Goal: Information Seeking & Learning: Find specific fact

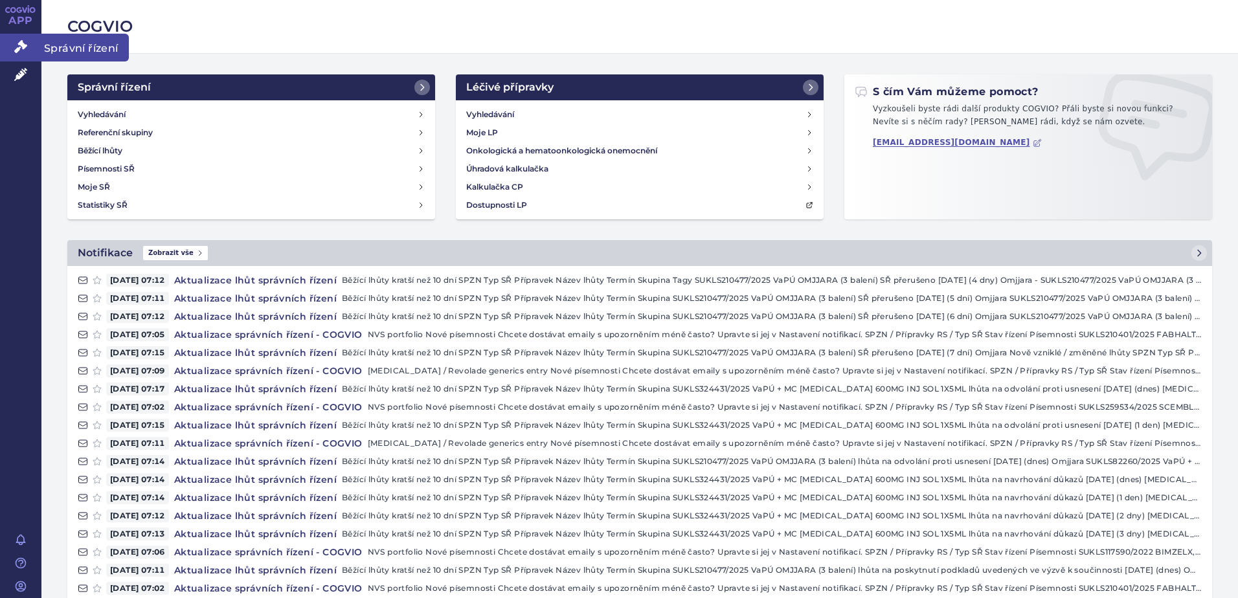
click at [26, 52] on icon at bounding box center [20, 46] width 13 height 13
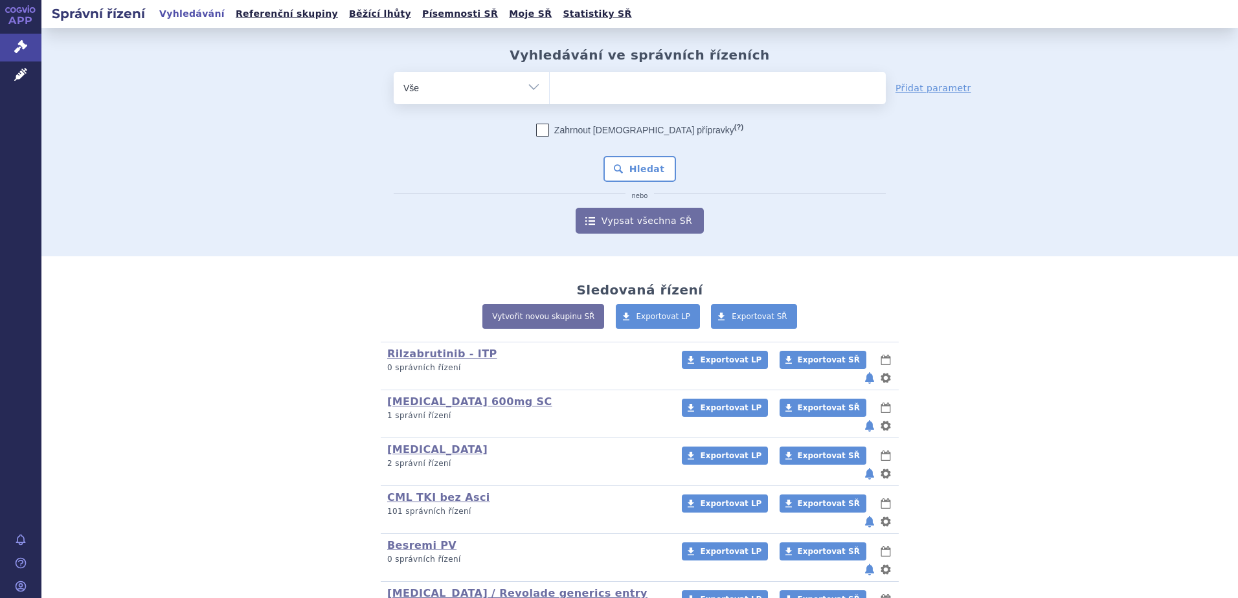
click at [621, 89] on ul at bounding box center [718, 85] width 336 height 27
click at [550, 89] on select at bounding box center [549, 87] width 1 height 32
type input "re"
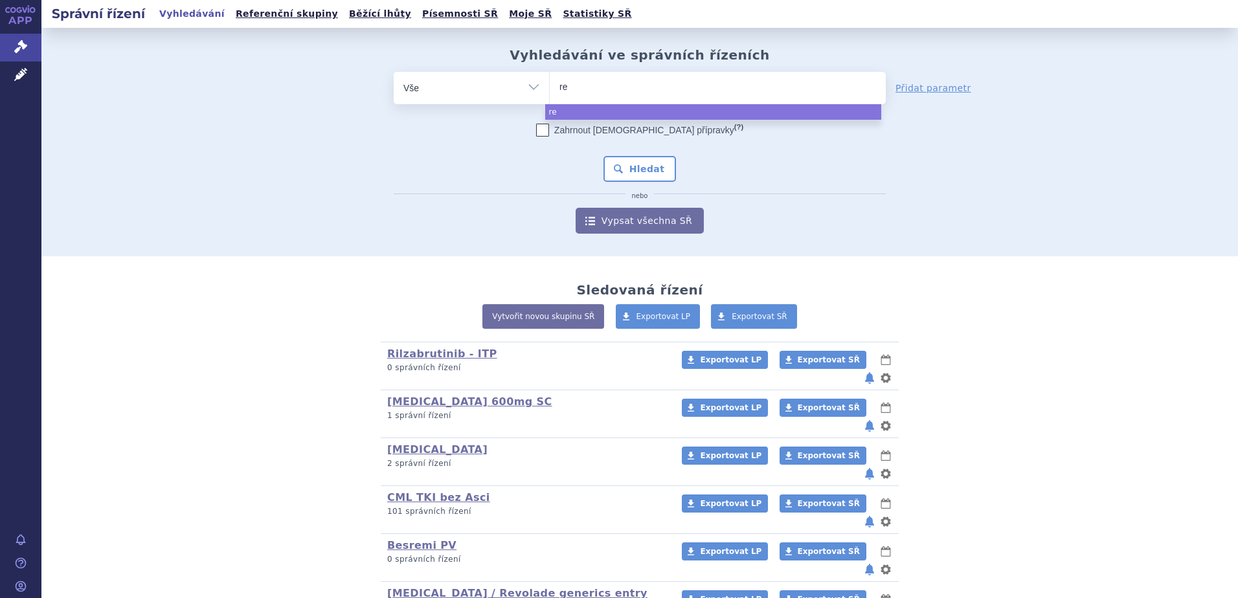
type input "r"
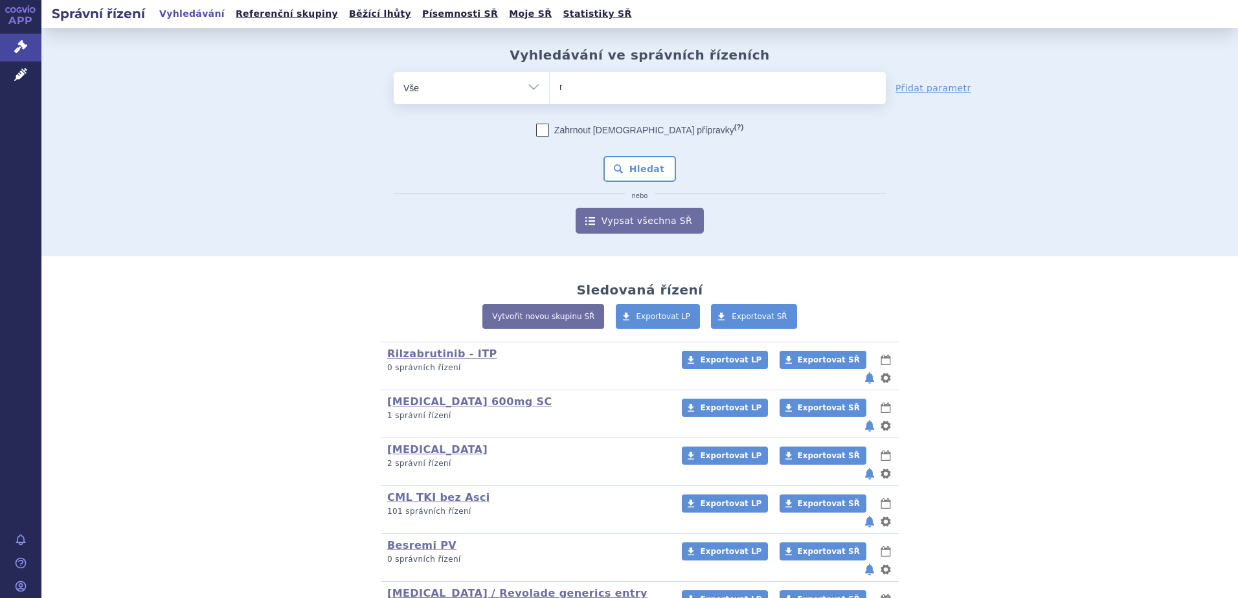
type input "re"
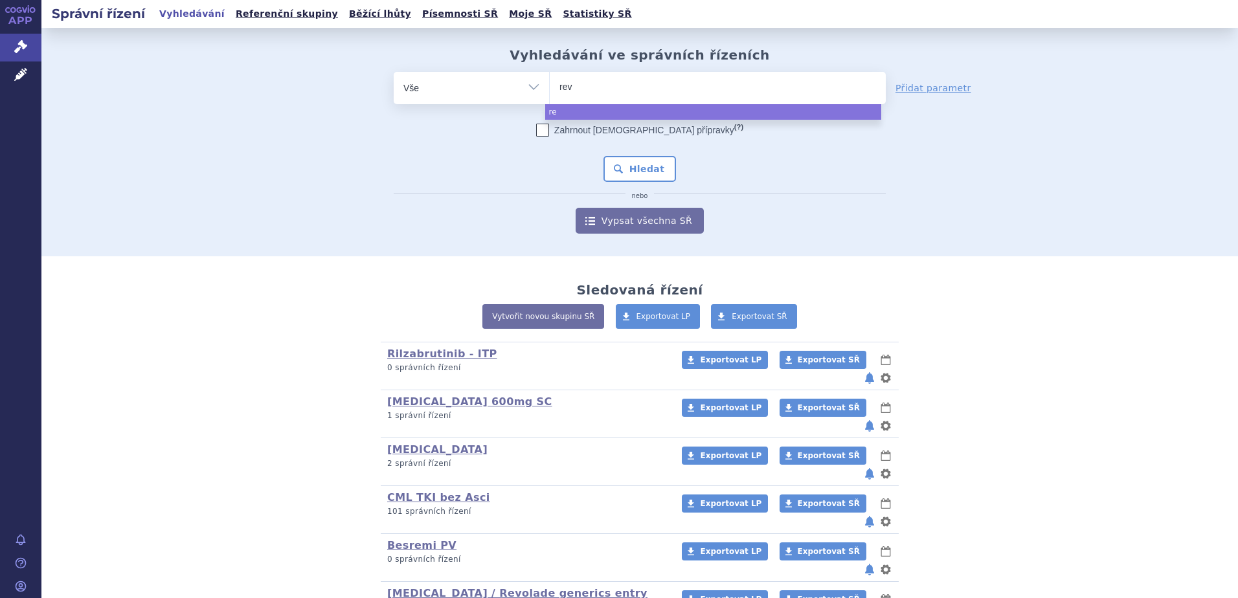
type input "revo"
type input "revolad"
type input "revolade"
select select "revolade"
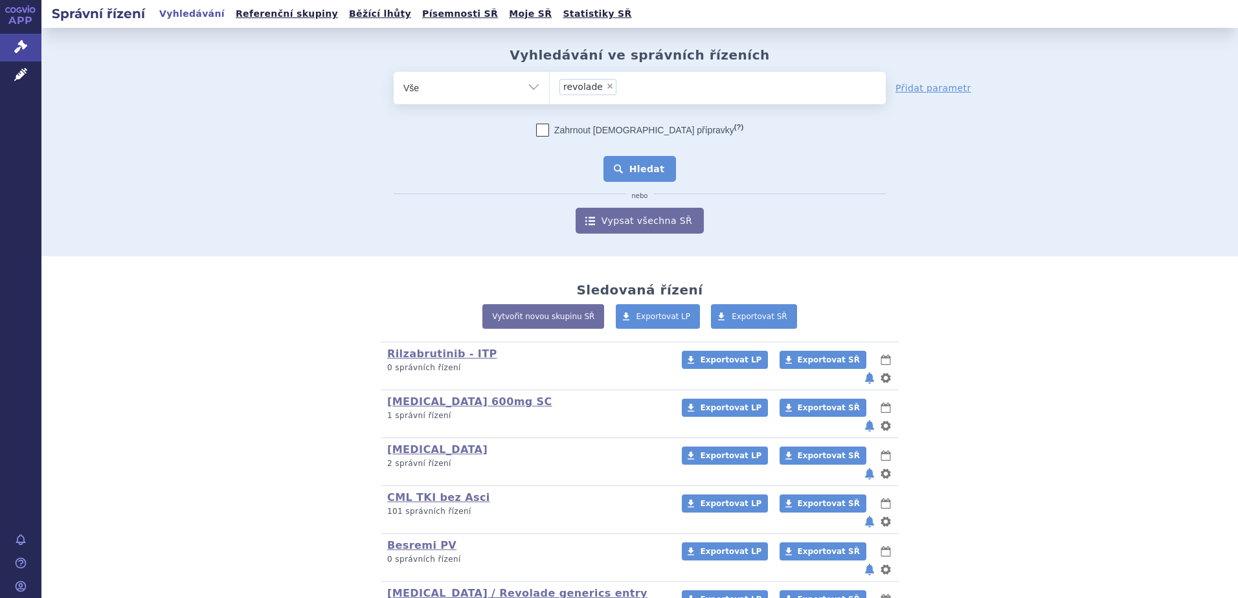
click at [620, 162] on button "Hledat" at bounding box center [640, 169] width 73 height 26
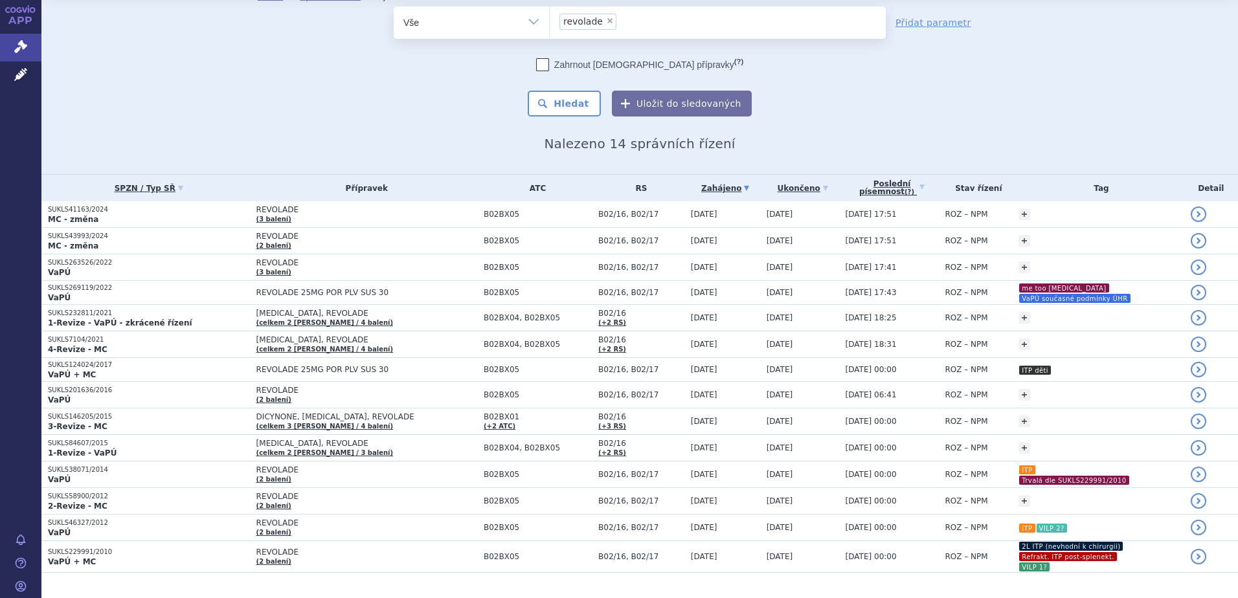
scroll to position [62, 0]
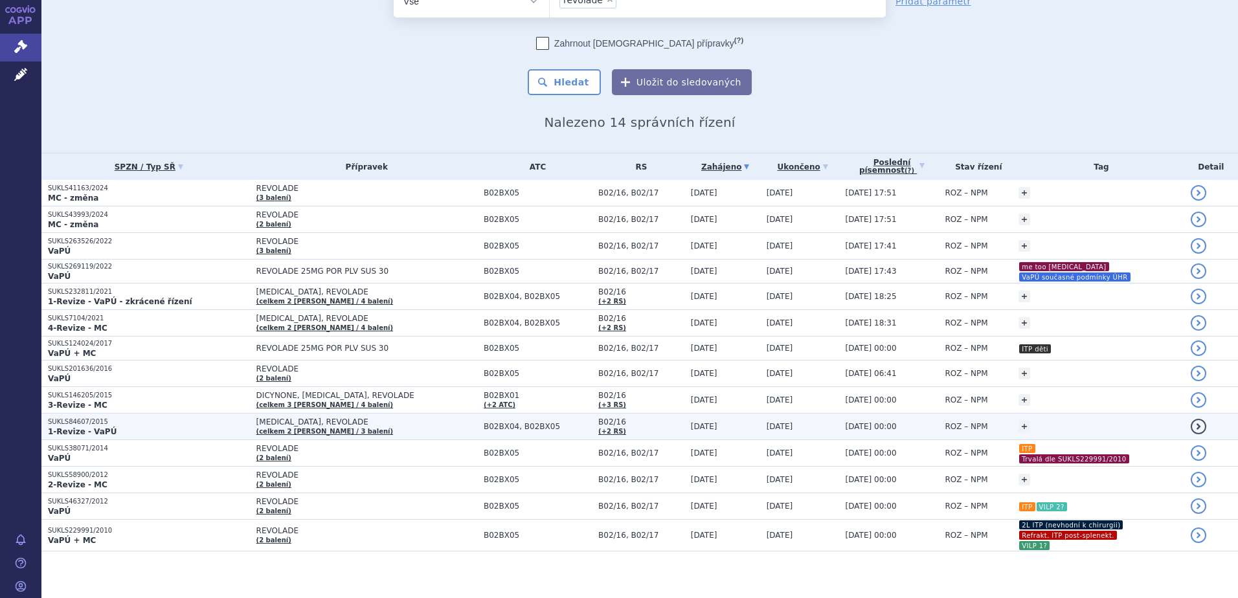
click at [396, 428] on td "NPLATE, REVOLADE (celkem 2 brandy / 3 balení)" at bounding box center [363, 427] width 227 height 27
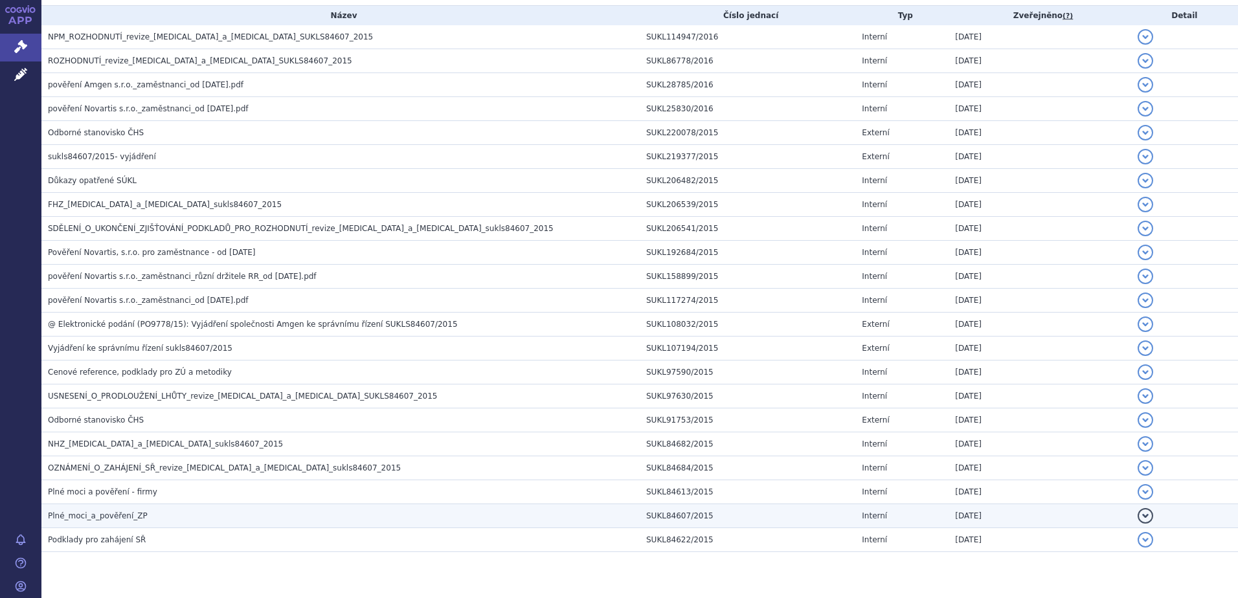
scroll to position [317, 0]
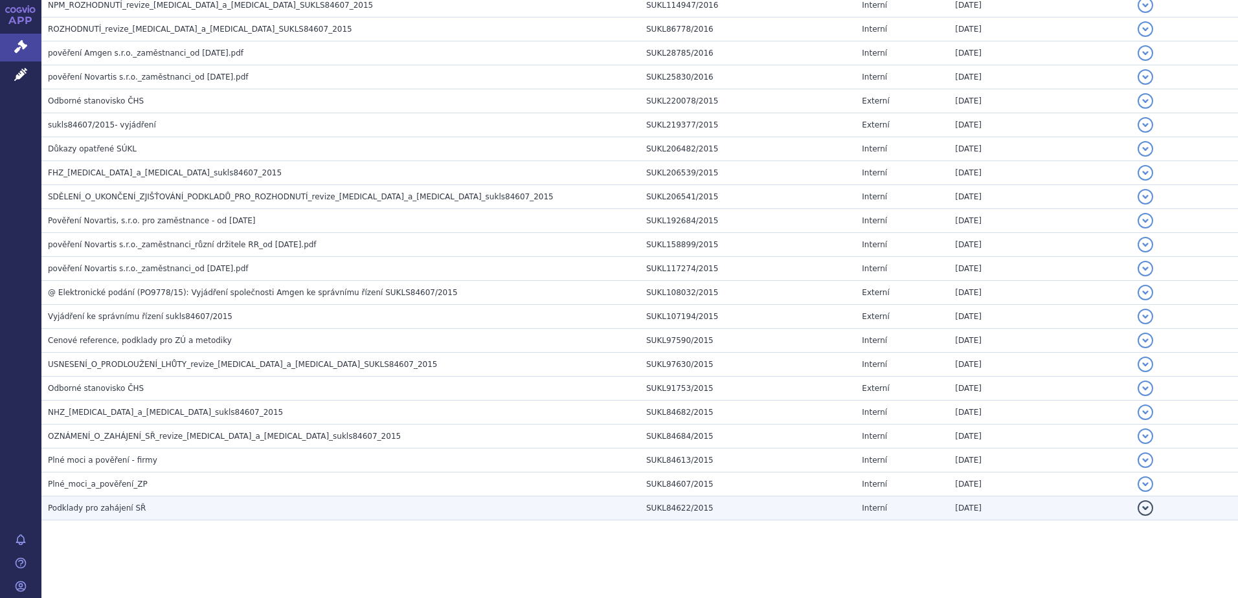
click at [245, 503] on h3 "Podklady pro zahájení SŘ" at bounding box center [344, 508] width 592 height 13
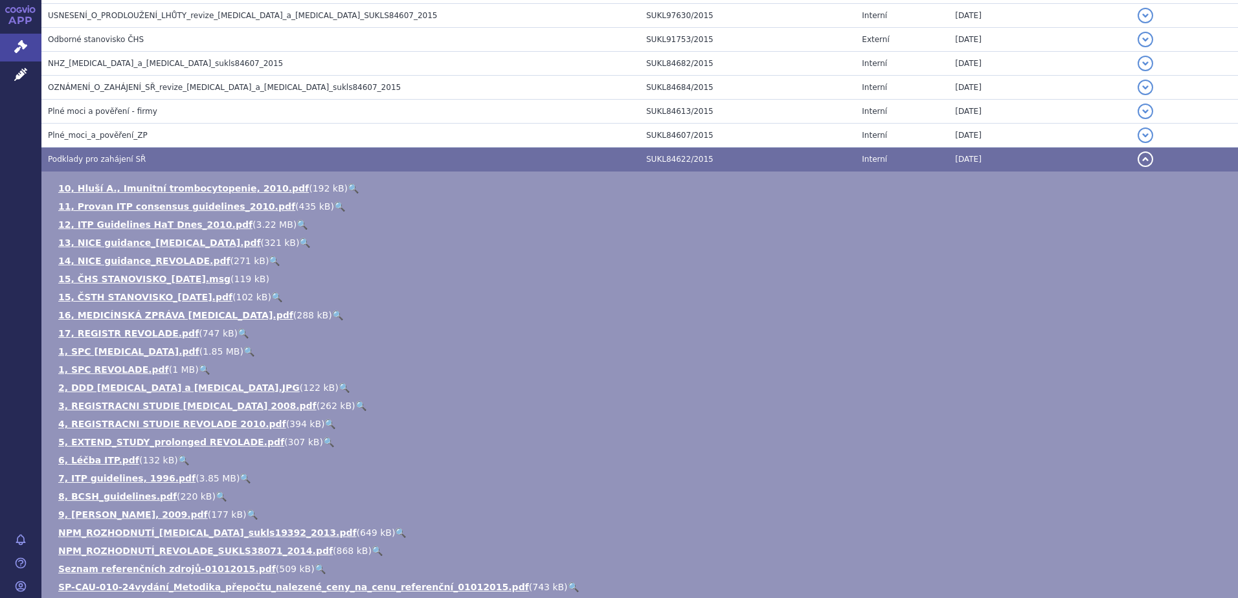
scroll to position [601, 0]
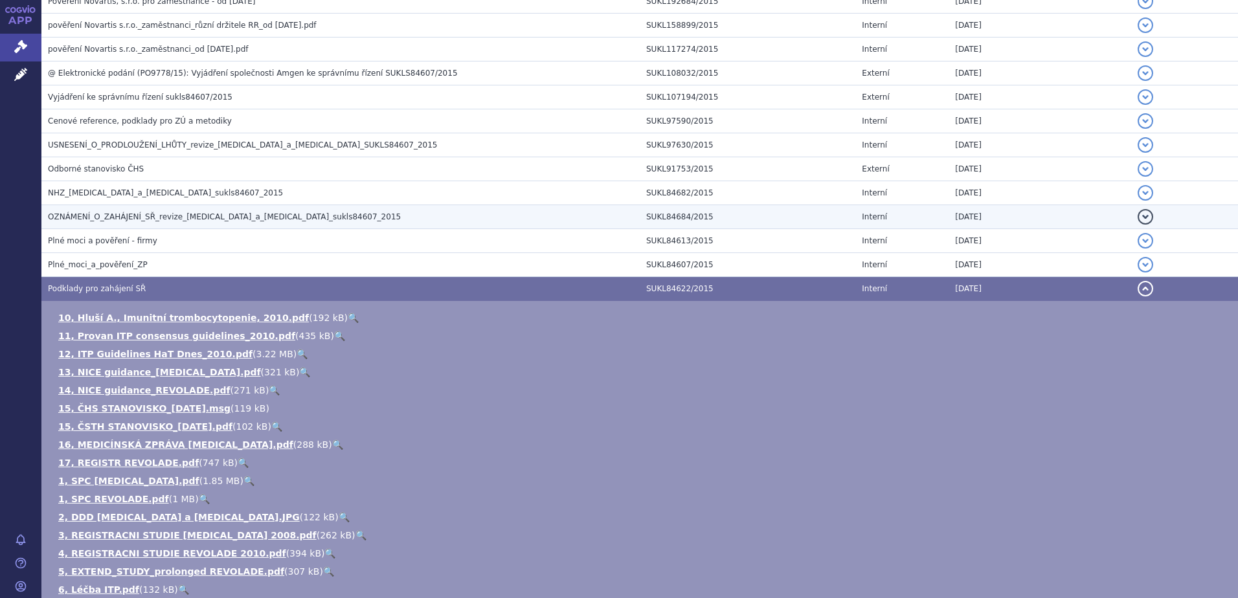
click at [306, 209] on td "OZNÁMENÍ_O_ZAHÁJENÍ_SŘ_revize_romiplostim_a_eltrombopag_sukls84607_2015" at bounding box center [340, 217] width 598 height 24
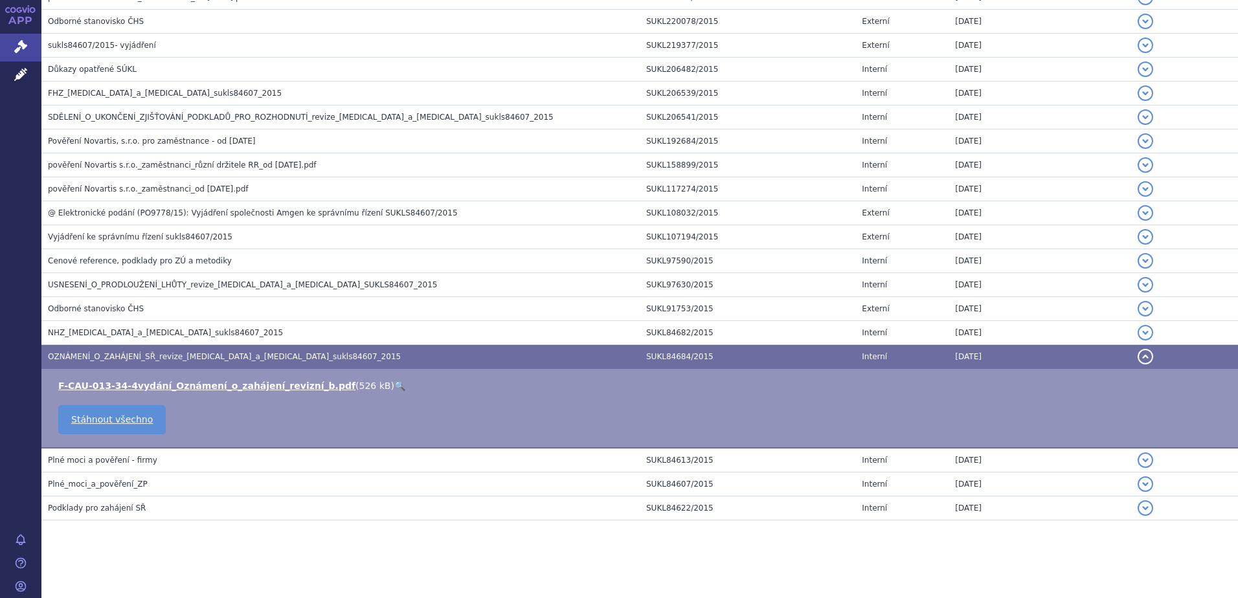
click at [394, 387] on link "🔍" at bounding box center [399, 386] width 11 height 10
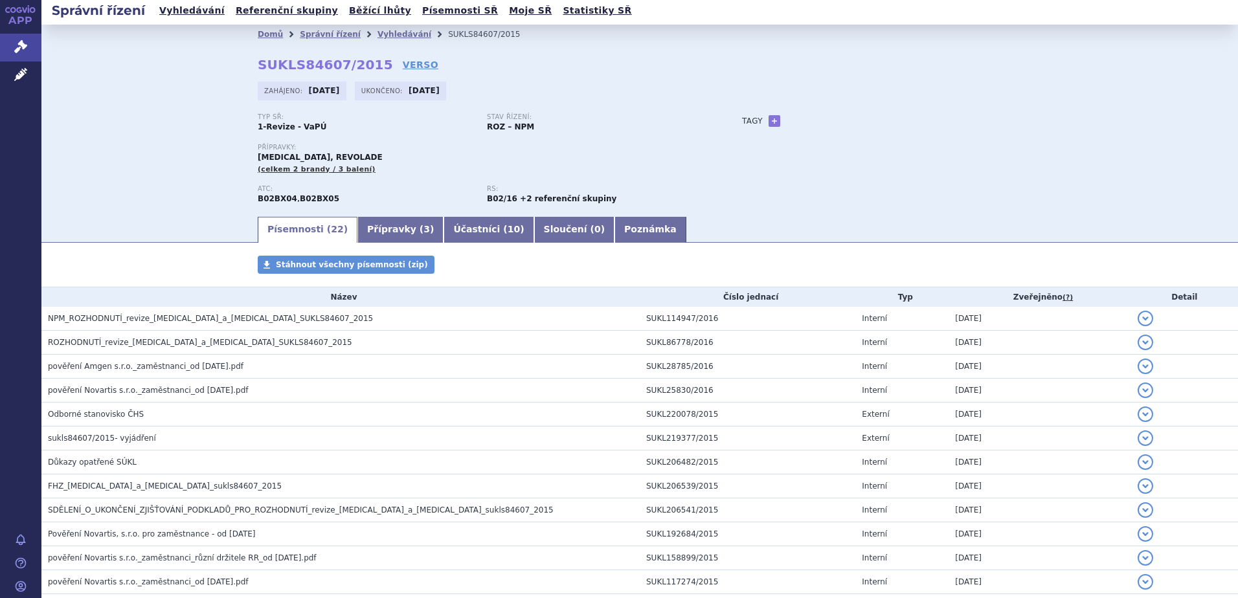
scroll to position [0, 0]
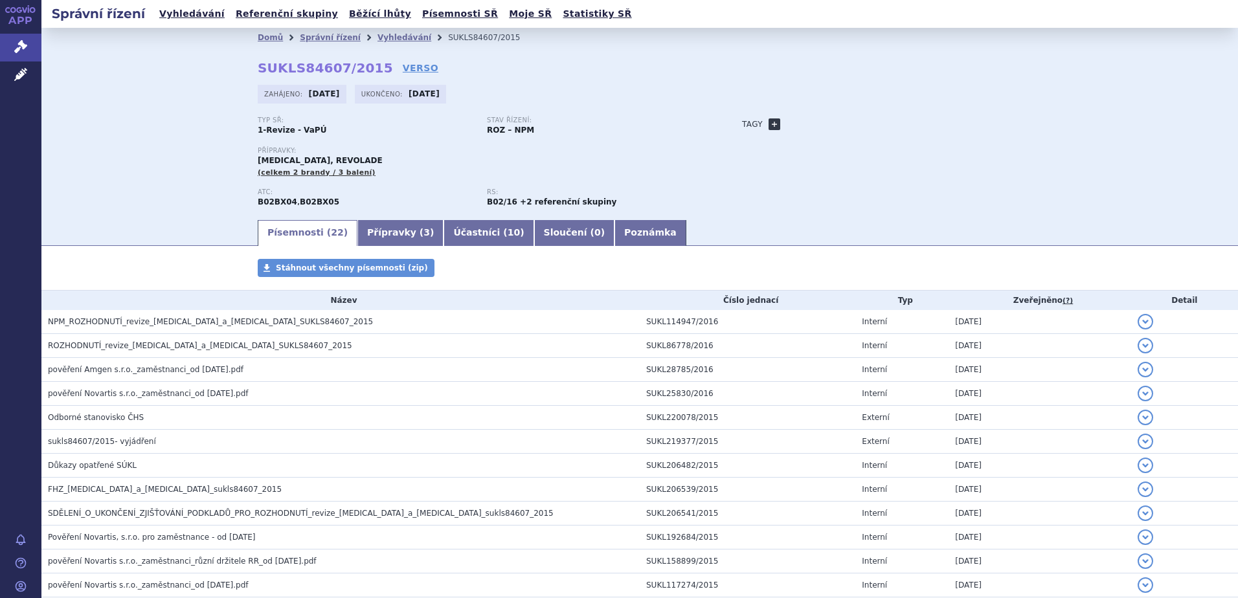
click at [771, 122] on link "+" at bounding box center [775, 125] width 12 height 12
click at [837, 124] on span at bounding box center [832, 124] width 93 height 17
type input "hloubková revize s Nplate"
select select "hloubková revize s Nplate"
click at [892, 123] on button "Přidat" at bounding box center [899, 125] width 33 height 16
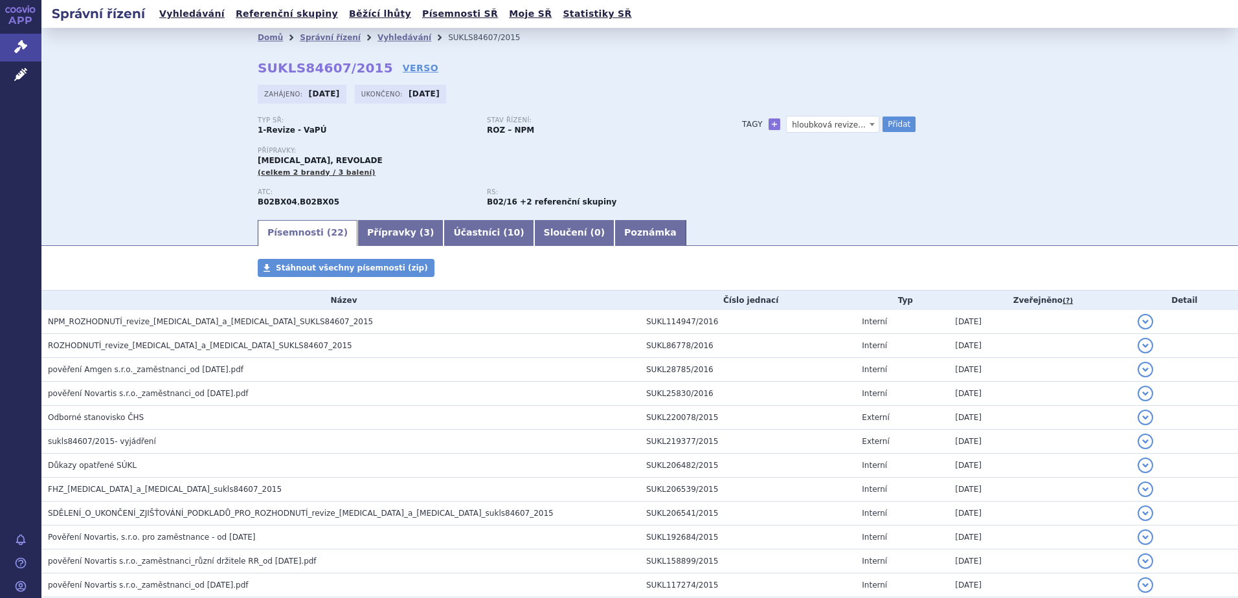
select select
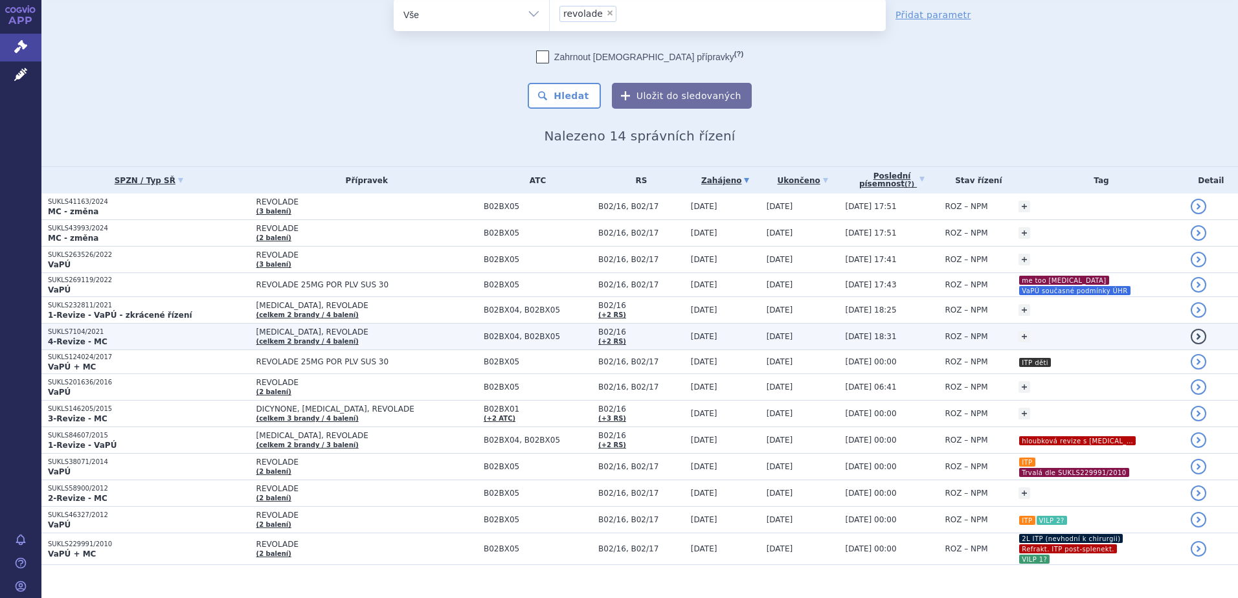
scroll to position [62, 0]
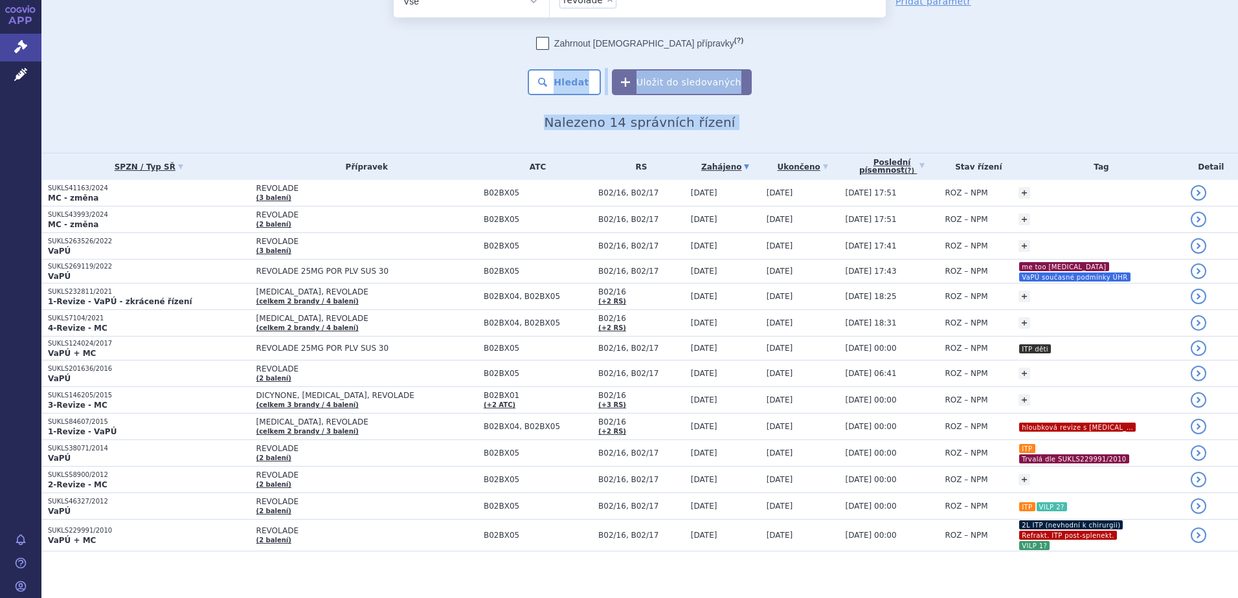
drag, startPoint x: 675, startPoint y: 579, endPoint x: 438, endPoint y: 94, distance: 539.5
click at [438, 94] on section "Domů Správní řízení Vyhledávání Vyhledávání ve správních řízeních odstranit Vše" at bounding box center [639, 285] width 1197 height 638
click at [438, 94] on div "Zahrnout bratrské přípravky (?) * Pozor, hledání dle vyhledávacího parametru In…" at bounding box center [640, 66] width 492 height 58
drag, startPoint x: 438, startPoint y: 94, endPoint x: 437, endPoint y: 87, distance: 6.6
click at [437, 87] on div "Zahrnout bratrské přípravky (?) * Pozor, hledání dle vyhledávacího parametru In…" at bounding box center [640, 66] width 492 height 58
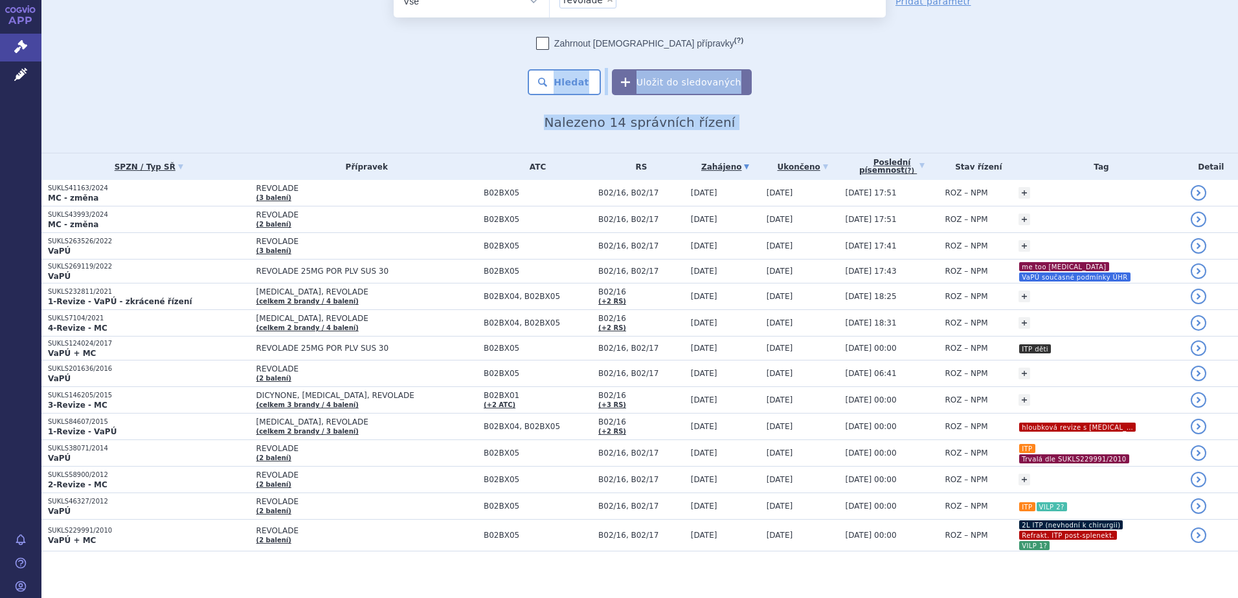
drag, startPoint x: 435, startPoint y: 80, endPoint x: 712, endPoint y: 568, distance: 561.2
click at [712, 568] on section "Domů Správní řízení Vyhledávání Vyhledávání ve správních řízeních odstranit Vše" at bounding box center [639, 285] width 1197 height 638
click at [705, 567] on section "Domů Správní řízení Vyhledávání Vyhledávání ve správních řízeních odstranit Vše" at bounding box center [639, 285] width 1197 height 638
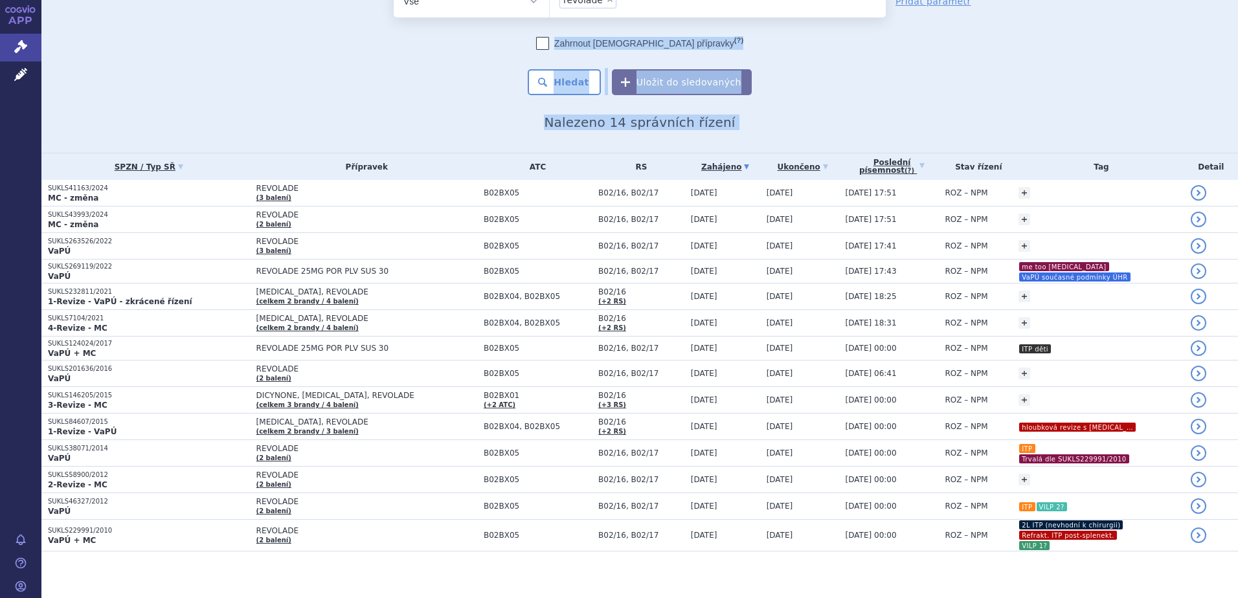
drag, startPoint x: 639, startPoint y: 473, endPoint x: 434, endPoint y: 45, distance: 474.7
click at [434, 45] on section "Domů Správní řízení Vyhledávání Vyhledávání ve správních řízeních odstranit Vše" at bounding box center [639, 285] width 1197 height 638
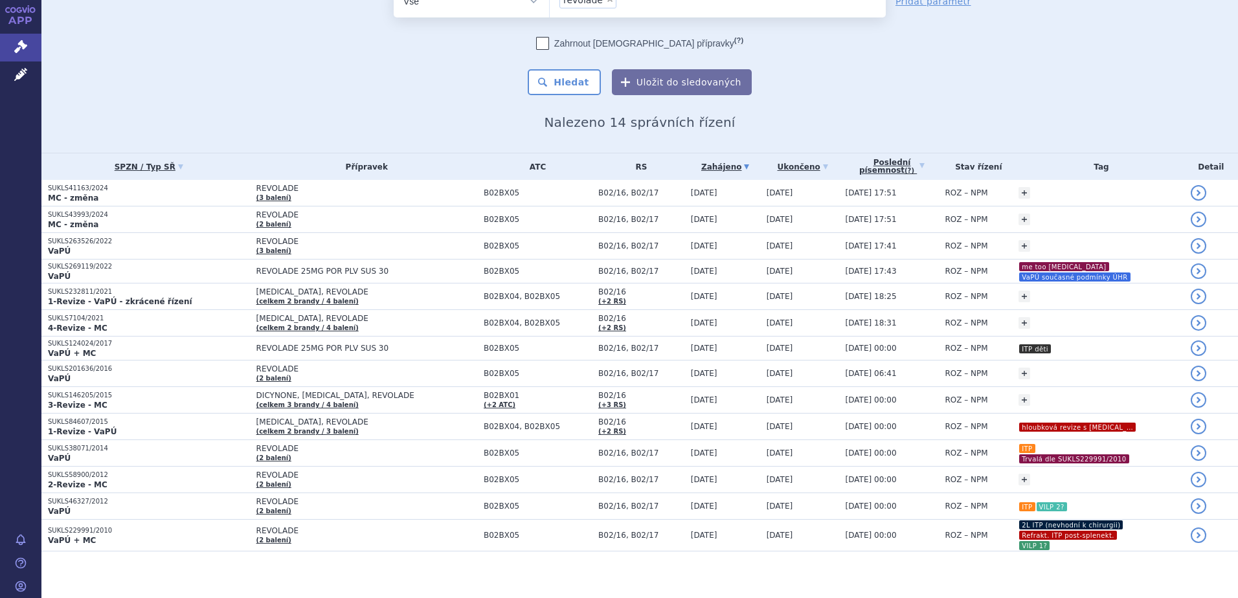
click at [434, 45] on div "Zahrnout bratrské přípravky (?)" at bounding box center [640, 43] width 492 height 13
drag, startPoint x: 434, startPoint y: 45, endPoint x: 414, endPoint y: 58, distance: 23.9
click at [420, 55] on div "Zahrnout bratrské přípravky (?) * Pozor, hledání dle vyhledávacího parametru In…" at bounding box center [640, 66] width 492 height 58
click at [408, 59] on div "Zahrnout bratrské přípravky (?) * Pozor, hledání dle vyhledávacího parametru In…" at bounding box center [640, 66] width 492 height 58
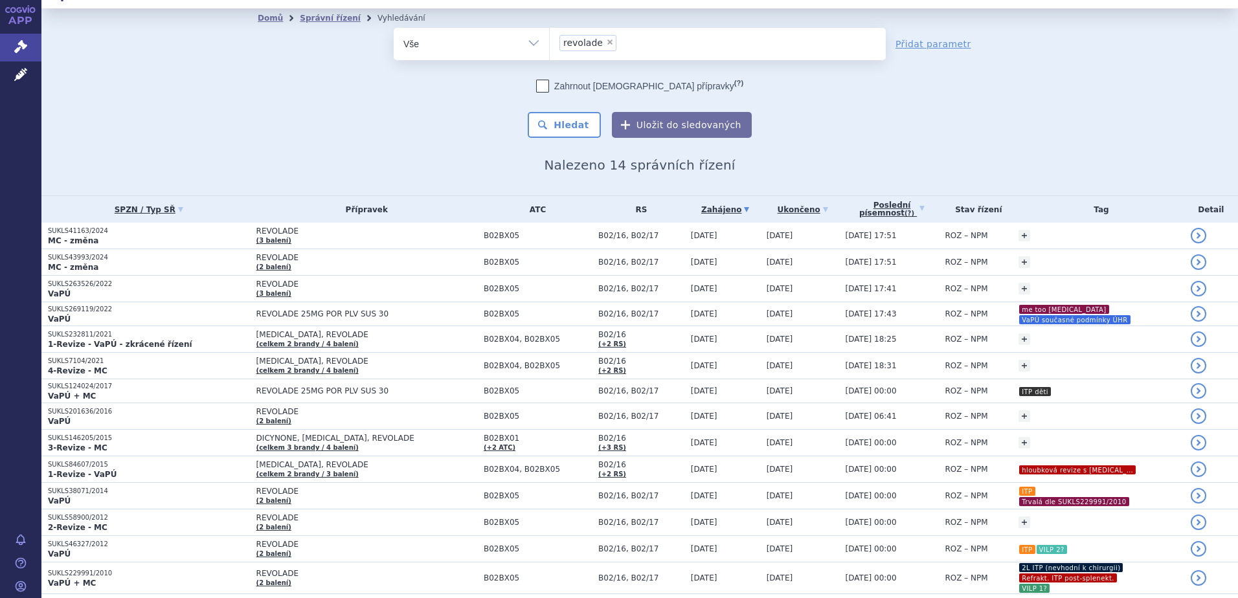
scroll to position [0, 0]
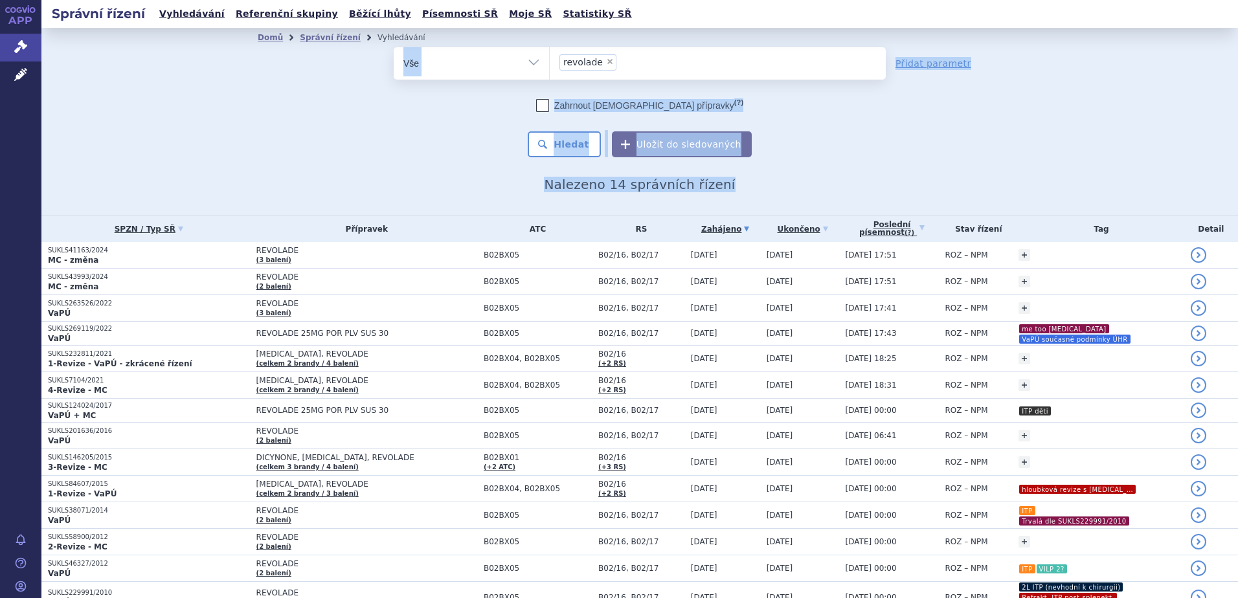
drag, startPoint x: 359, startPoint y: 64, endPoint x: 861, endPoint y: 188, distance: 516.9
click at [861, 188] on div "Domů Správní řízení Vyhledávání Vyhledávání ve správních řízeních odstranit Vše…" at bounding box center [640, 119] width 816 height 145
click at [861, 188] on h2 "Nalezeno 14 správních řízení" at bounding box center [640, 185] width 764 height 16
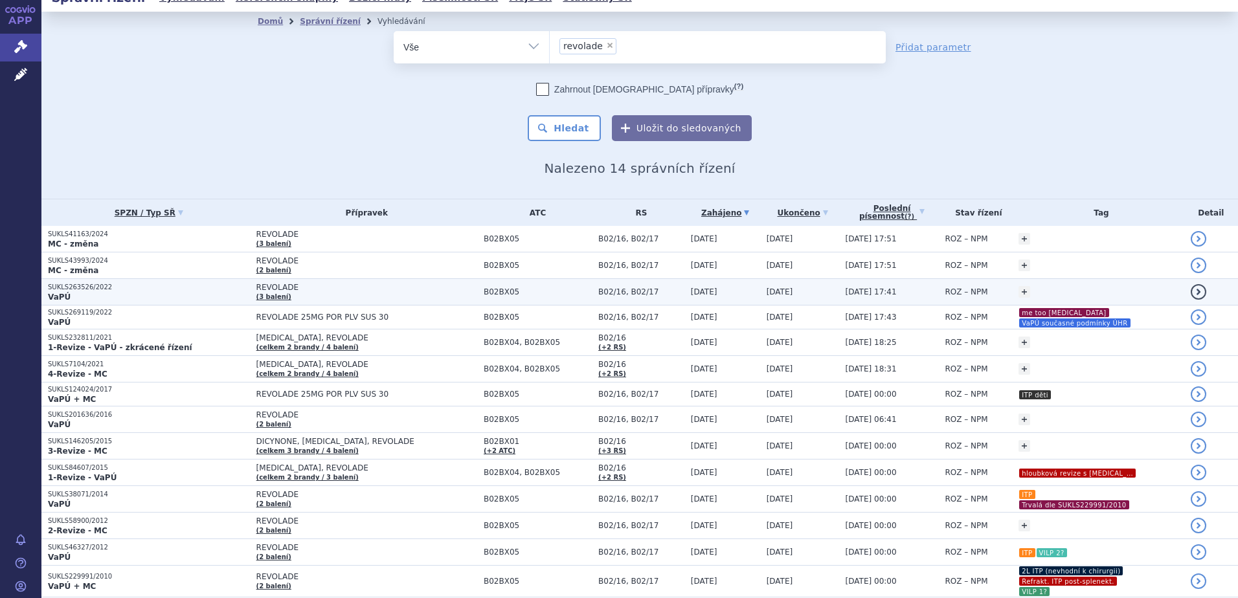
scroll to position [62, 0]
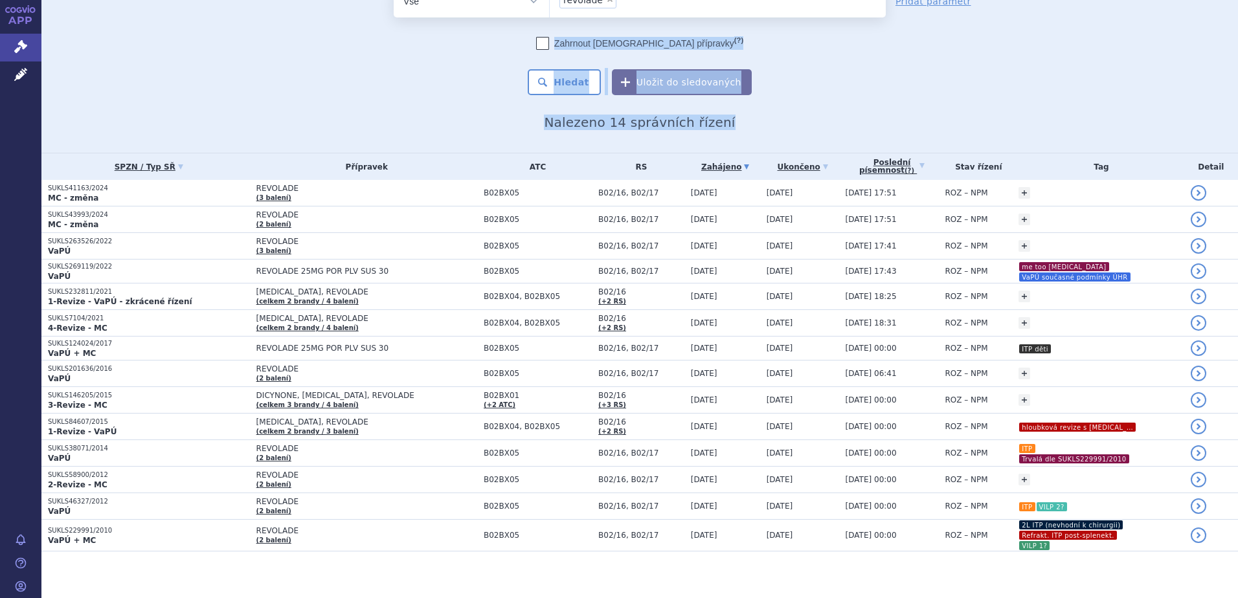
drag, startPoint x: 516, startPoint y: 96, endPoint x: 424, endPoint y: 38, distance: 109.8
click at [424, 38] on div "Domů Správní řízení Vyhledávání Vyhledávání ve správních řízeních odstranit Vše…" at bounding box center [640, 57] width 816 height 145
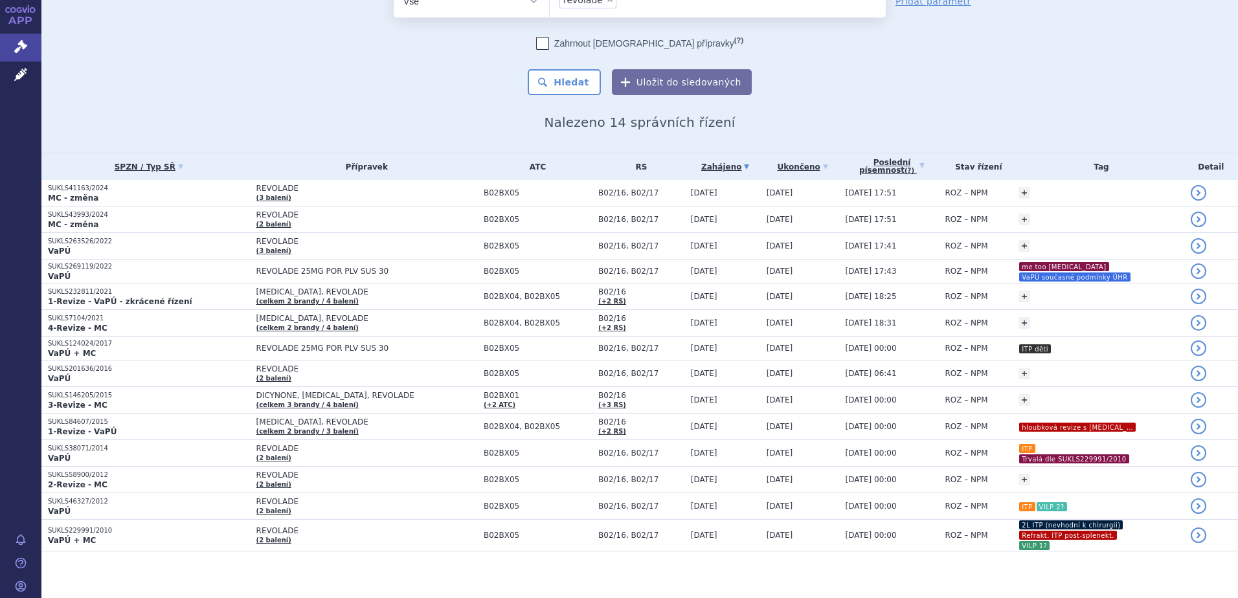
click at [424, 38] on div "Zahrnout bratrské přípravky (?)" at bounding box center [640, 43] width 492 height 13
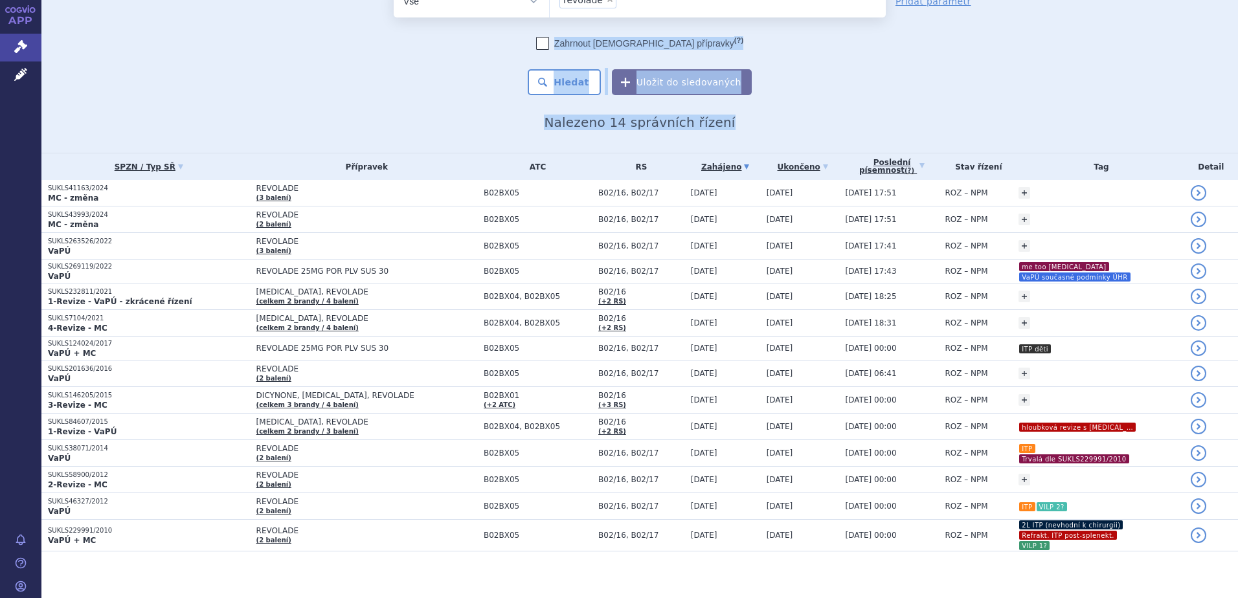
drag, startPoint x: 424, startPoint y: 38, endPoint x: 861, endPoint y: 124, distance: 446.1
click at [861, 124] on div "Domů Správní řízení Vyhledávání Vyhledávání ve správních řízeních odstranit Vše…" at bounding box center [640, 57] width 816 height 145
click at [861, 124] on h2 "Nalezeno 14 správních řízení" at bounding box center [640, 123] width 764 height 16
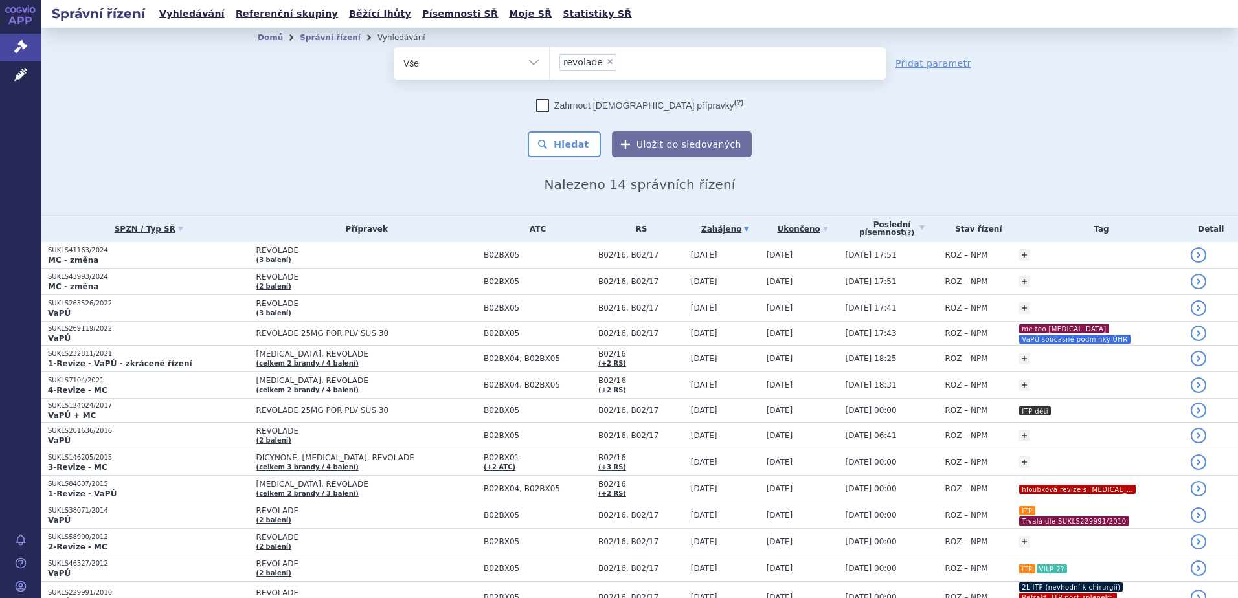
click at [606, 64] on span "×" at bounding box center [610, 62] width 8 height 8
click at [550, 64] on select "revolade" at bounding box center [549, 63] width 1 height 32
select select
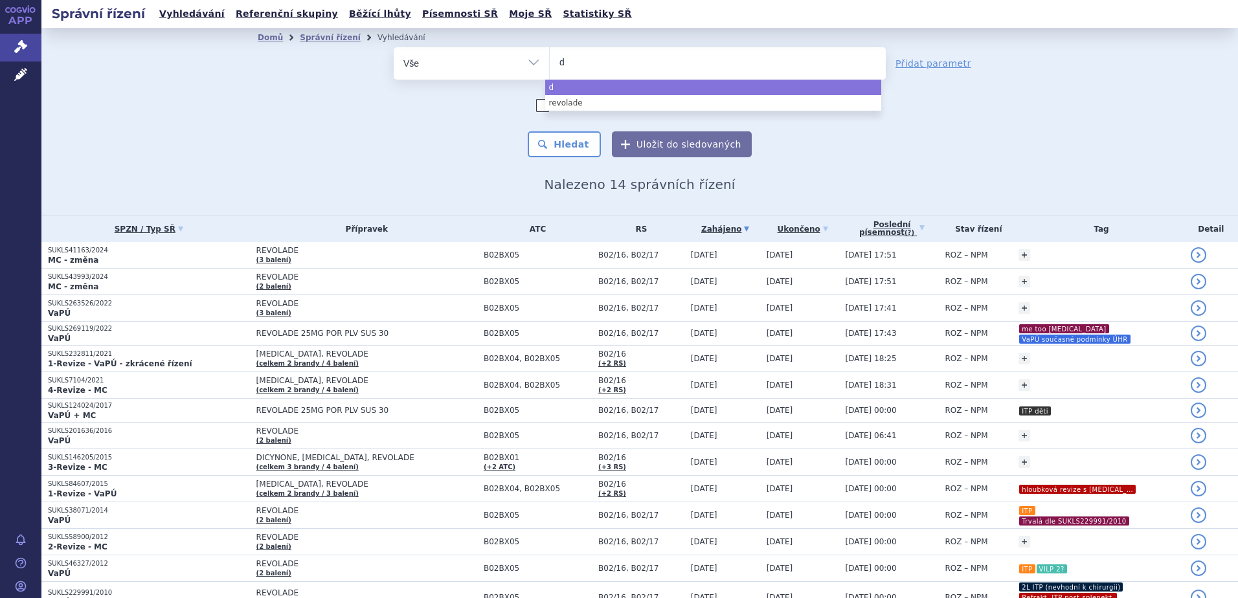
type input "dp"
type input "d"
type input "do"
type input "dol"
type input "dolte"
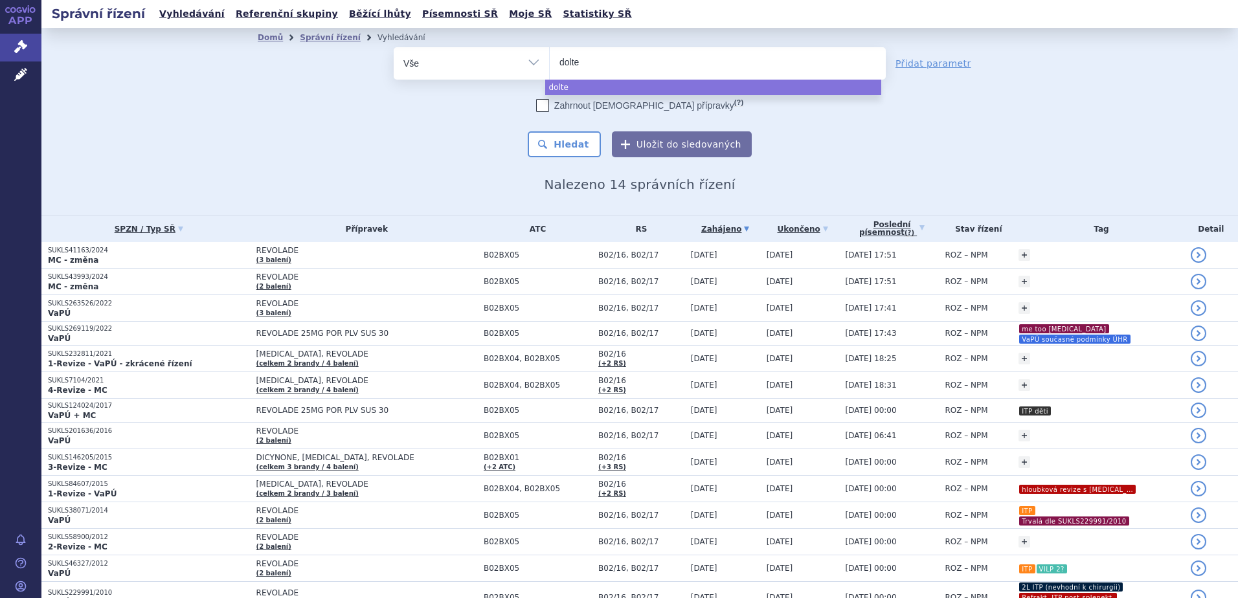
type input "doltel"
type input "doltelet"
type input "doltel"
type input "dolt"
type input "dol"
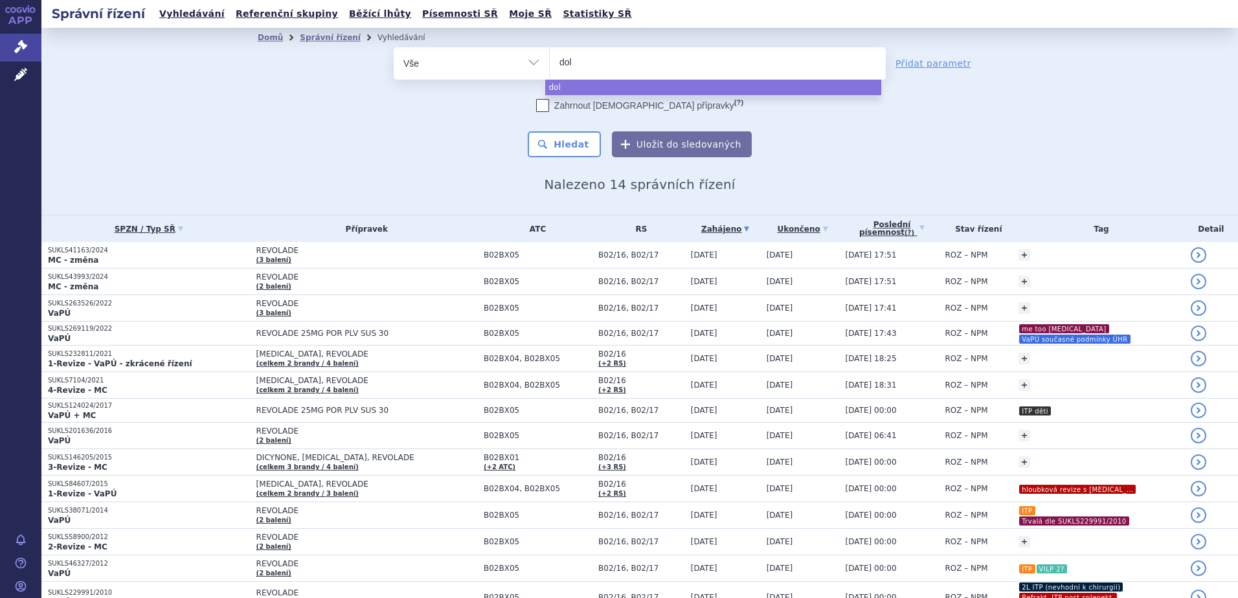
type input "do"
type input "dop"
type input "doptel"
type input "doptelet"
select select "doptelet"
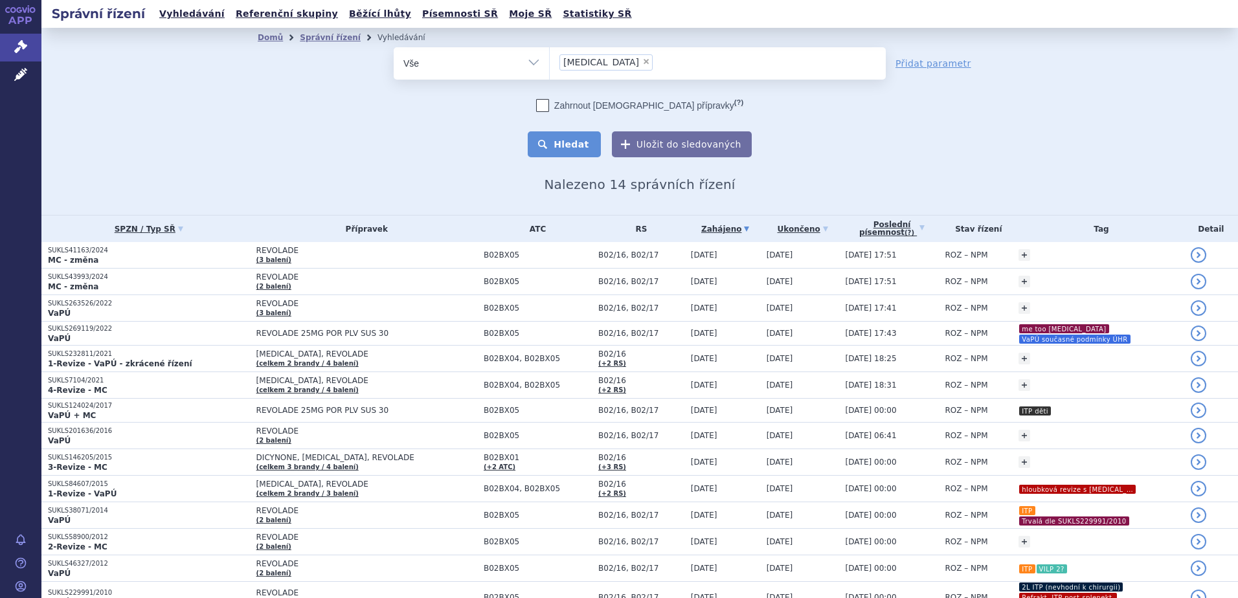
click at [576, 153] on button "Hledat" at bounding box center [564, 144] width 73 height 26
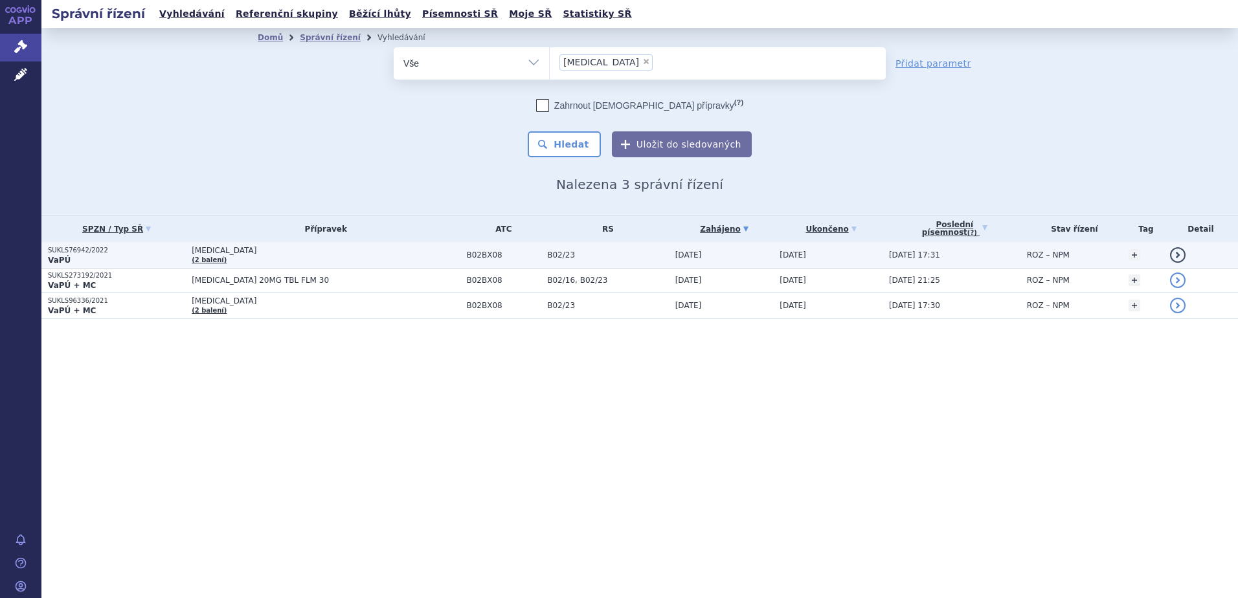
click at [582, 258] on span "B02/23" at bounding box center [607, 255] width 121 height 9
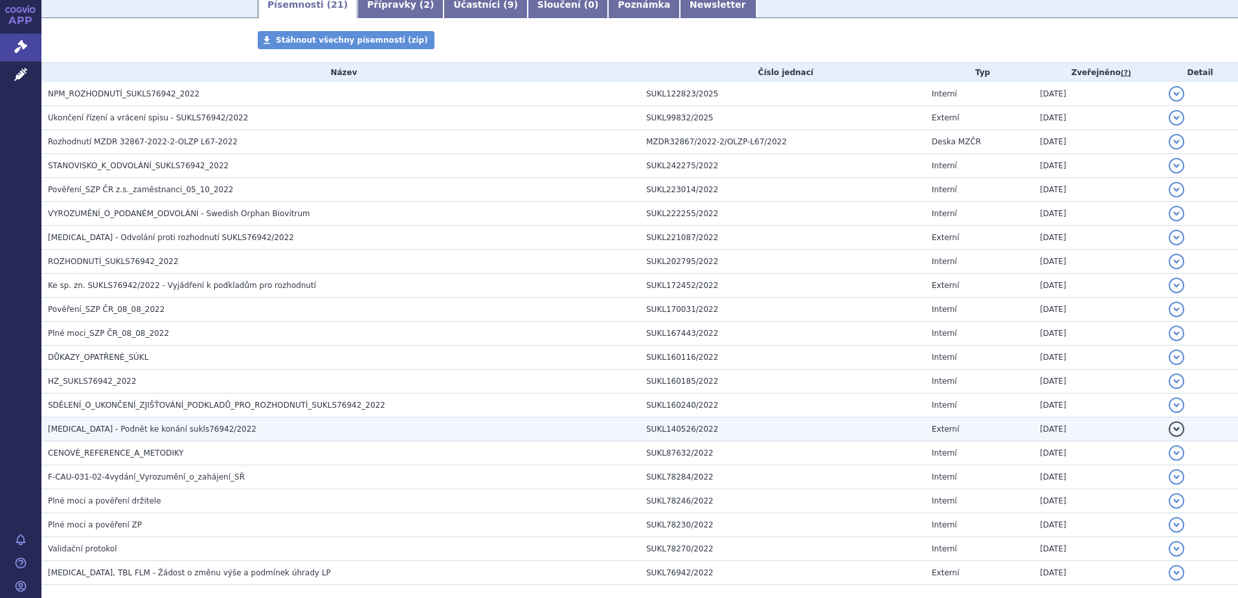
scroll to position [293, 0]
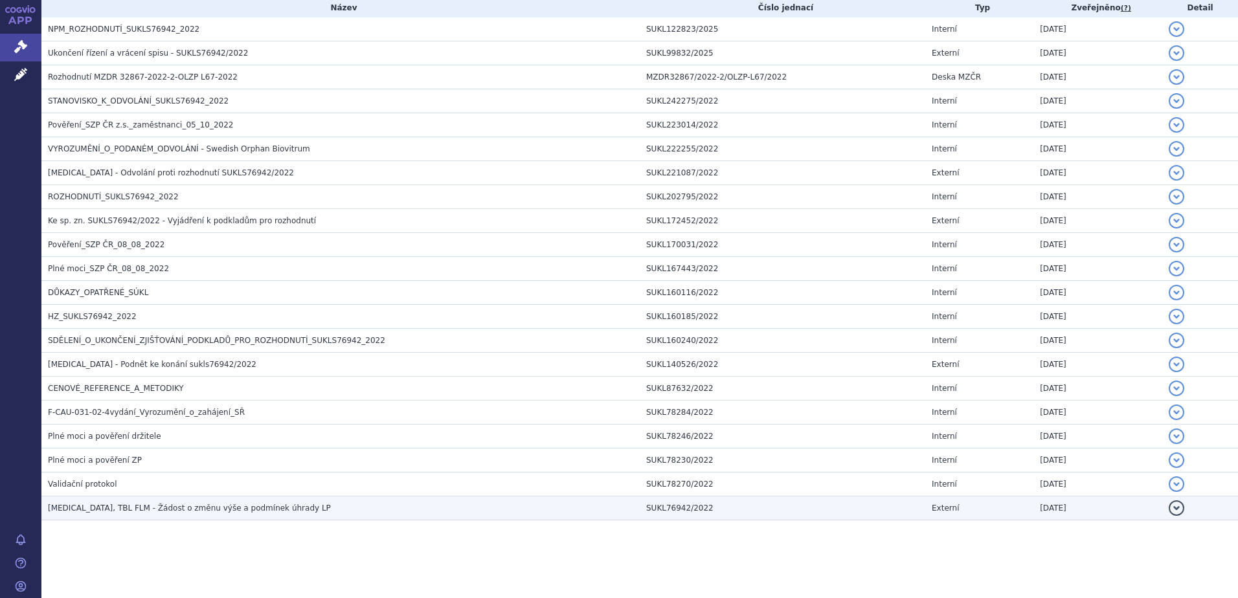
click at [378, 506] on h3 "[MEDICAL_DATA], TBL FLM - Žádost o změnu výše a podmínek úhrady LP" at bounding box center [344, 508] width 592 height 13
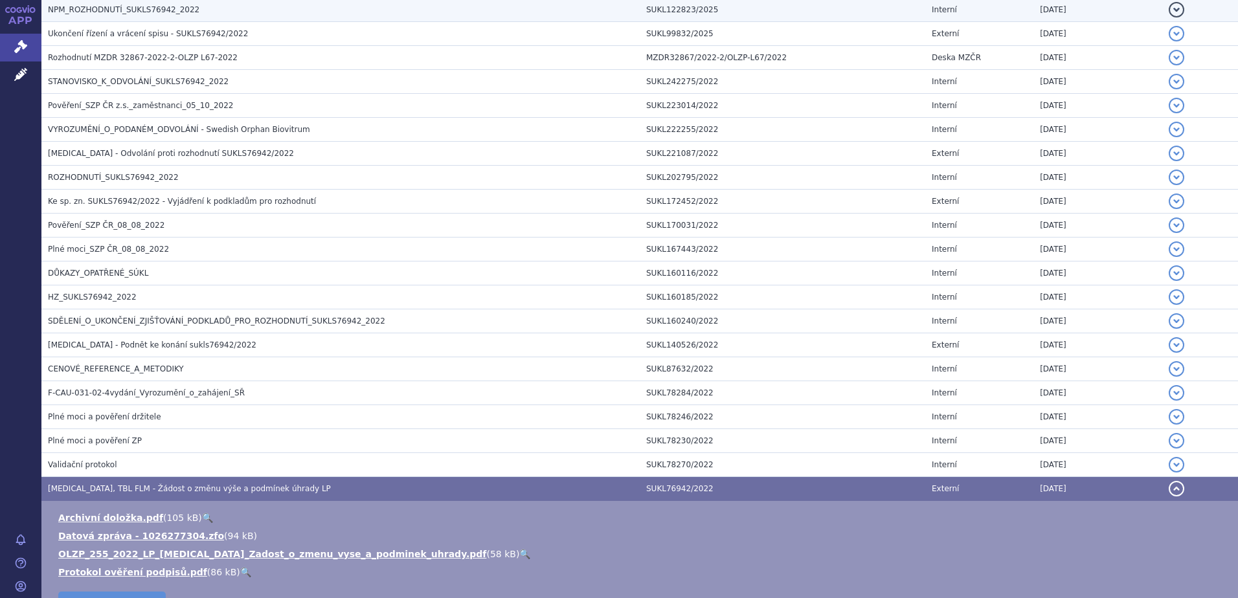
scroll to position [228, 0]
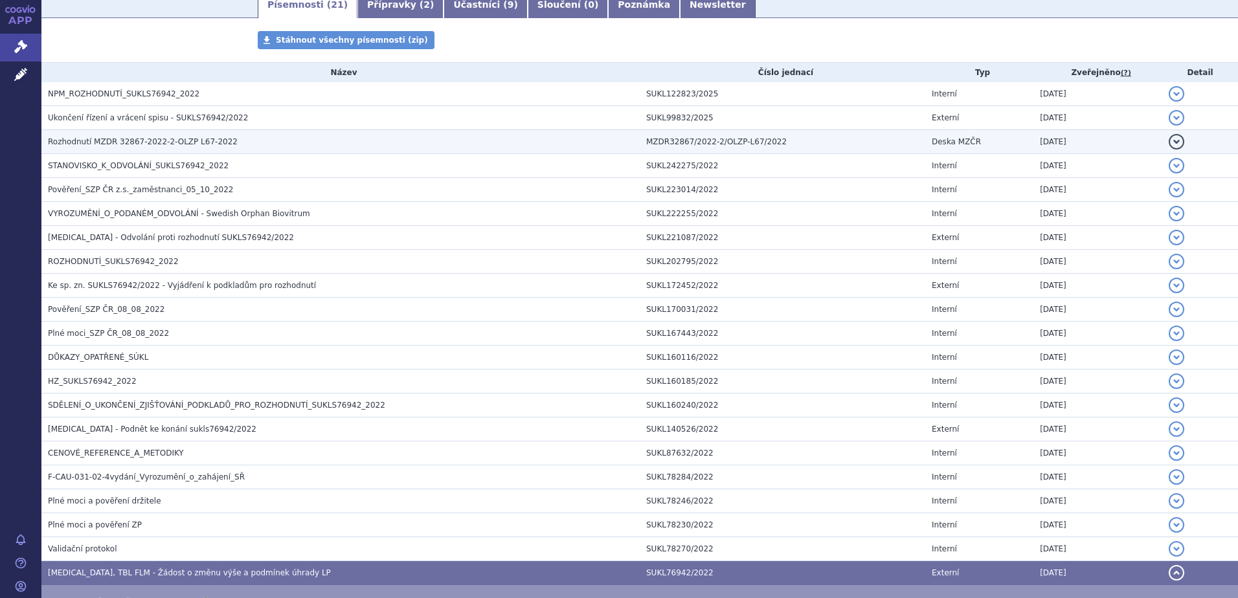
click at [158, 144] on span "Rozhodnutí MZDR 32867-2022-2-OLZP L67-2022" at bounding box center [143, 141] width 190 height 9
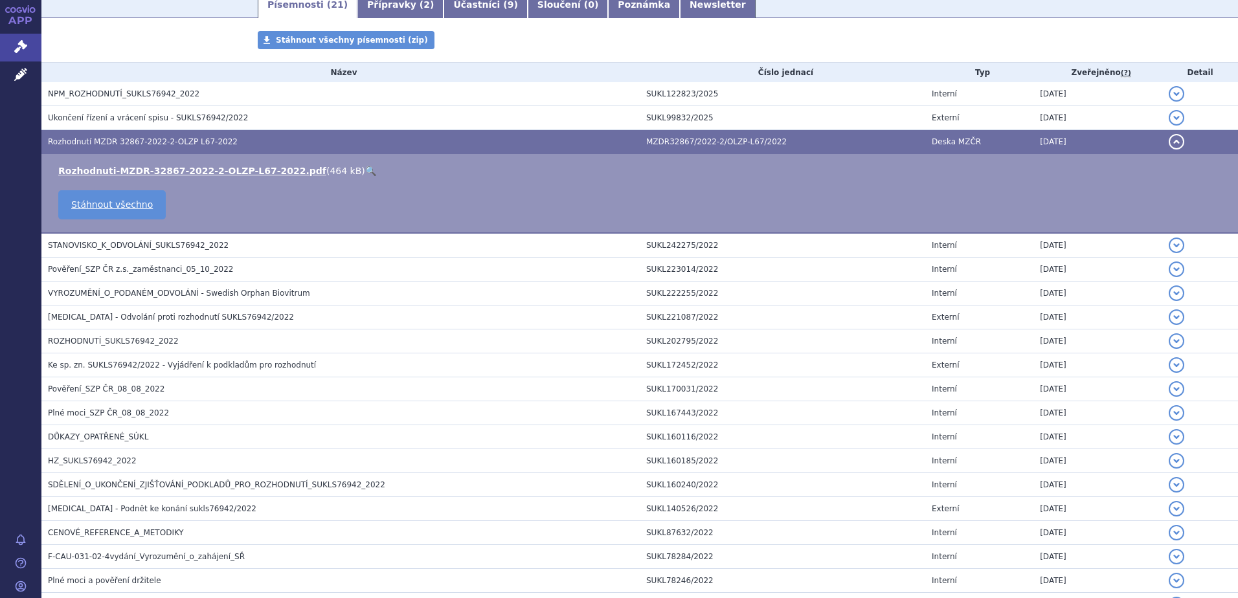
click at [365, 171] on link "🔍" at bounding box center [370, 171] width 11 height 10
